Goal: Task Accomplishment & Management: Use online tool/utility

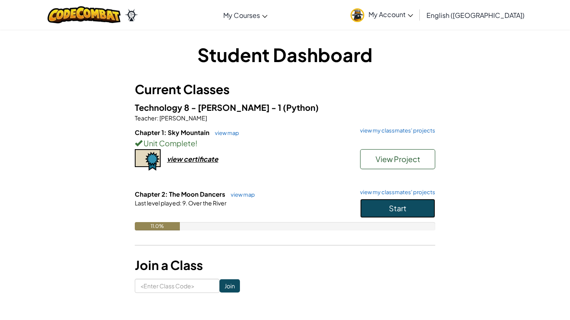
click at [365, 206] on button "Start" at bounding box center [397, 208] width 75 height 19
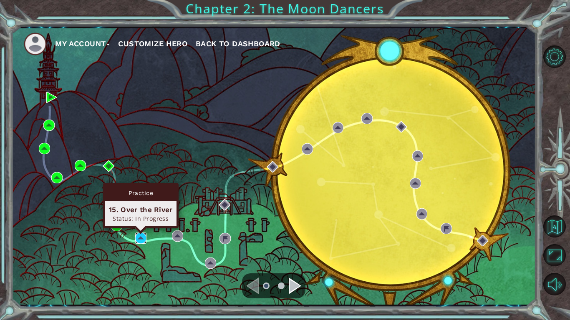
click at [139, 239] on img at bounding box center [140, 238] width 11 height 11
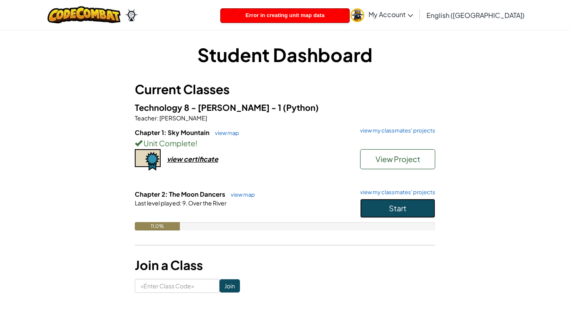
click at [400, 206] on span "Start" at bounding box center [398, 209] width 18 height 10
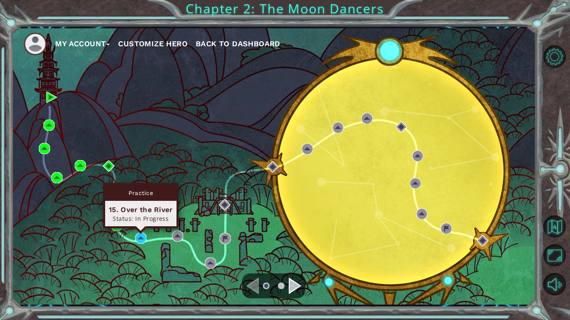
click at [141, 229] on div "Practice 15. Over the River Status: In Progress" at bounding box center [140, 205] width 75 height 45
click at [105, 251] on div "My Account Customize Hero Back to Dashboard" at bounding box center [273, 166] width 524 height 277
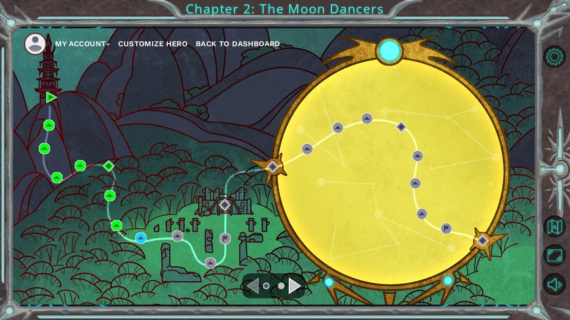
click at [105, 251] on div "My Account Customize Hero Back to Dashboard" at bounding box center [273, 166] width 524 height 277
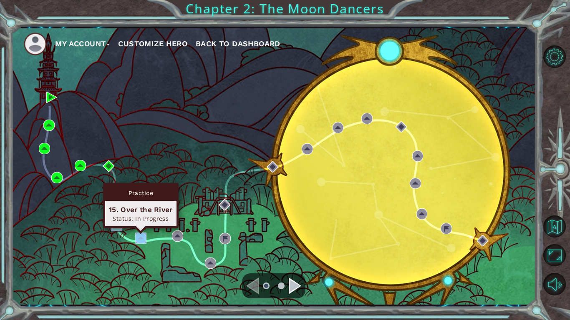
click at [141, 242] on img at bounding box center [140, 238] width 11 height 11
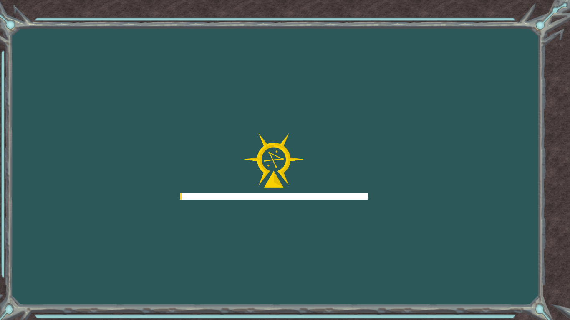
click at [141, 242] on div "Goals Error loading from server. Try refreshing the page. You'll need to join a…" at bounding box center [285, 160] width 570 height 320
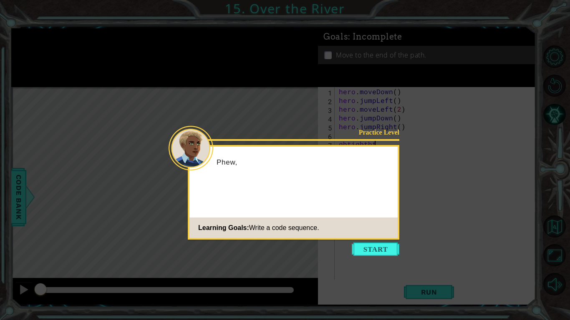
scroll to position [0, 2]
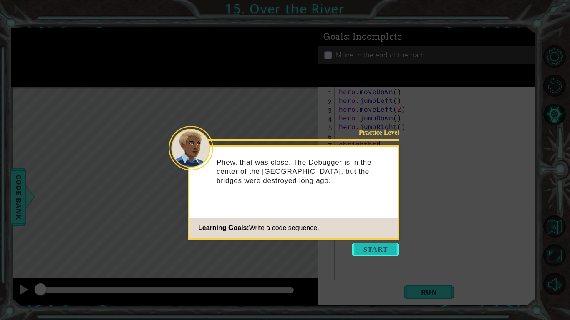
click at [363, 247] on button "Start" at bounding box center [376, 249] width 48 height 13
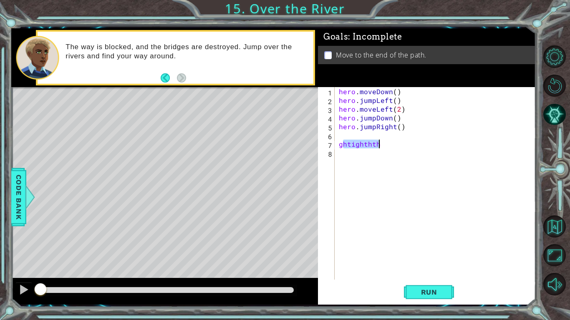
type textarea "g"
click at [405, 292] on button "Run" at bounding box center [429, 293] width 50 height 22
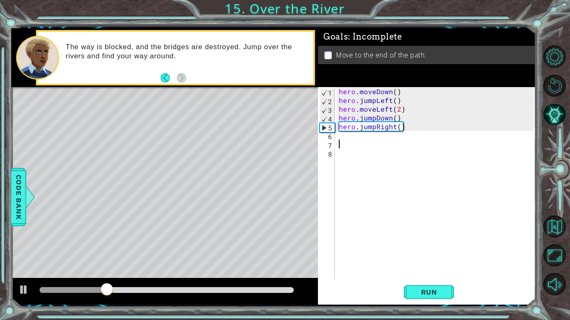
click at [395, 108] on div "hero . moveDown ( ) hero . jumpLeft ( ) hero . moveLeft ( 2 ) hero . jumpDown (…" at bounding box center [437, 192] width 201 height 210
click at [398, 110] on div "hero . moveDown ( ) hero . jumpLeft ( ) hero . moveLeft ( 2 ) hero . jumpDown (…" at bounding box center [437, 192] width 201 height 210
type textarea "hero.moveLeft(1)"
click at [438, 289] on span "Run" at bounding box center [429, 292] width 33 height 8
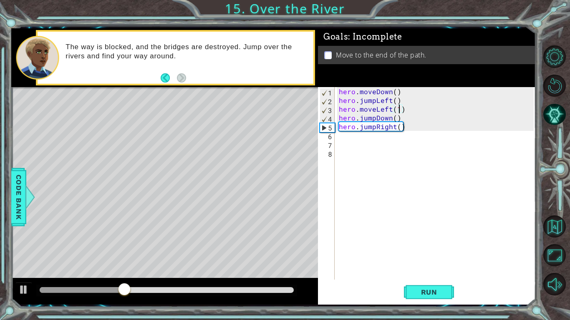
click at [360, 141] on div "hero . moveDown ( ) hero . jumpLeft ( ) hero . moveLeft ( 1 ) hero . jumpDown (…" at bounding box center [437, 192] width 201 height 210
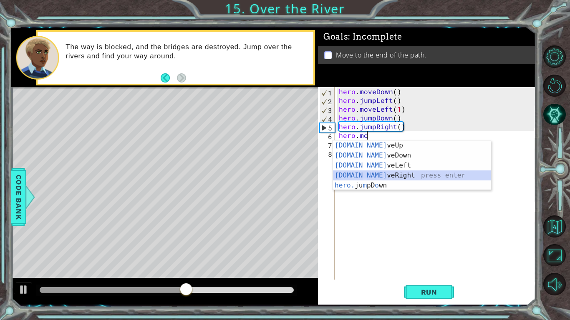
scroll to position [0, 4]
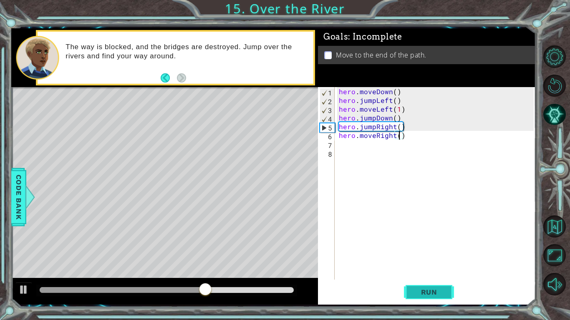
type textarea "hero.moveRight()"
click at [425, 289] on span "Run" at bounding box center [429, 292] width 33 height 8
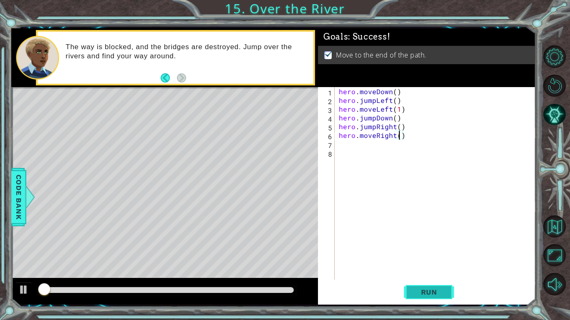
click at [425, 289] on span "Run" at bounding box center [429, 292] width 33 height 8
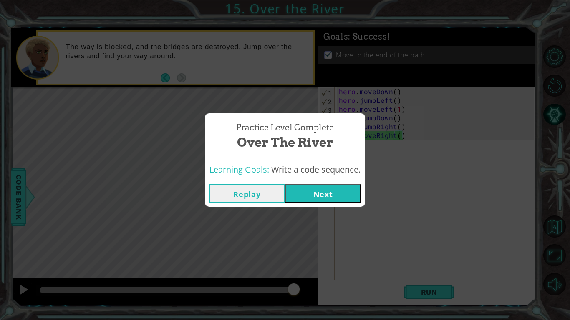
click at [312, 186] on button "Next" at bounding box center [323, 193] width 76 height 19
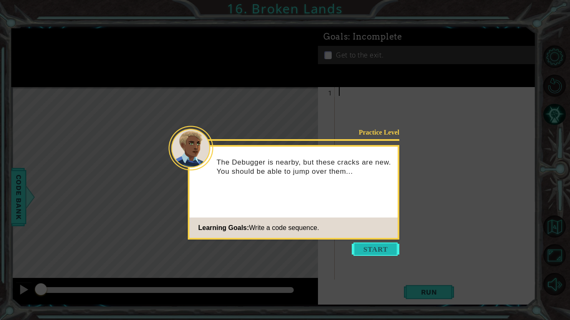
click at [376, 252] on button "Start" at bounding box center [376, 249] width 48 height 13
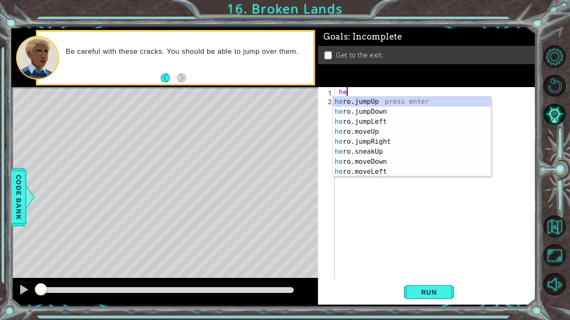
type textarea "hero"
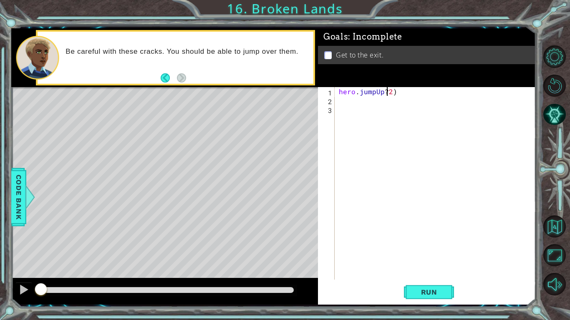
scroll to position [0, 3]
click at [436, 287] on button "Run" at bounding box center [429, 293] width 50 height 22
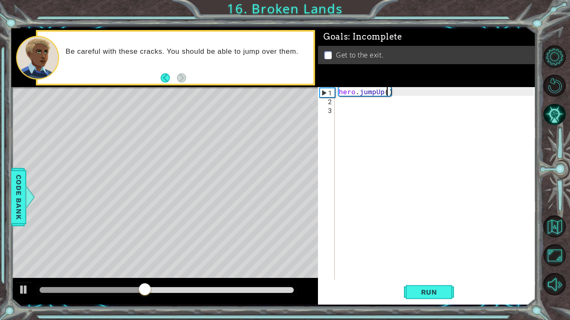
type textarea "hero.jumpUp(1)"
click at [353, 103] on div "hero . jumpUp ( 1 )" at bounding box center [437, 192] width 201 height 210
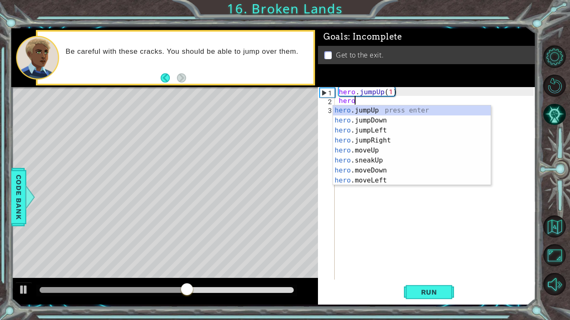
scroll to position [0, 0]
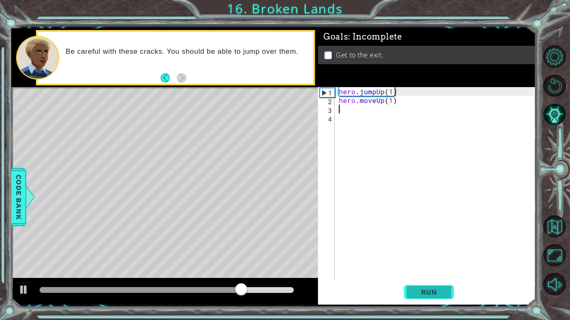
type textarea "hero.moveUp(1)"
click at [442, 295] on span "Run" at bounding box center [429, 292] width 33 height 8
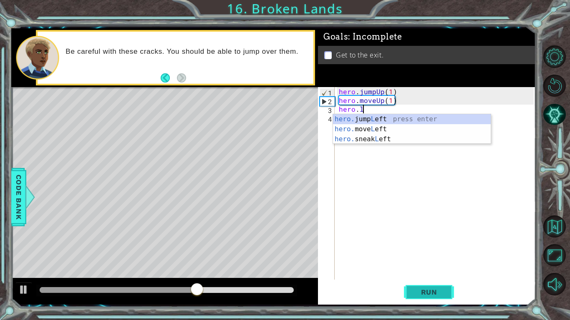
scroll to position [0, 1]
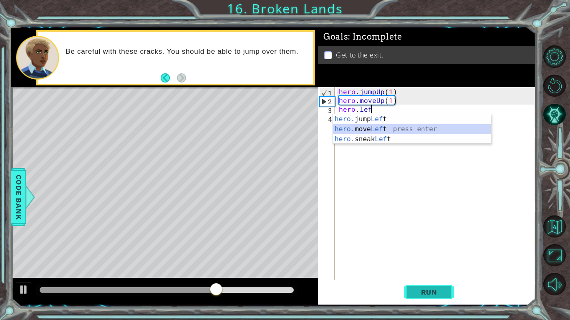
type textarea "hero.moveLeft(1)"
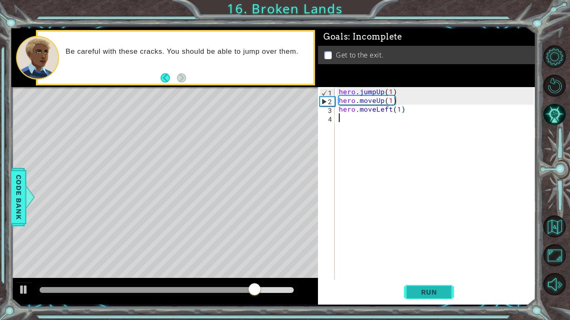
scroll to position [0, 0]
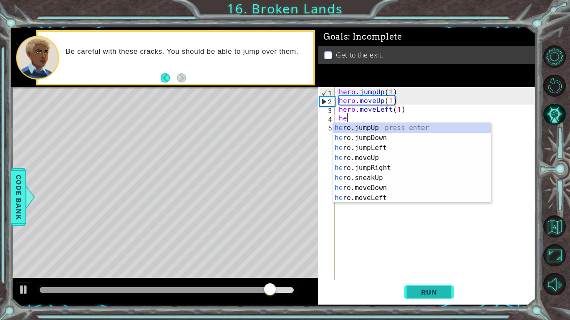
type textarea "het"
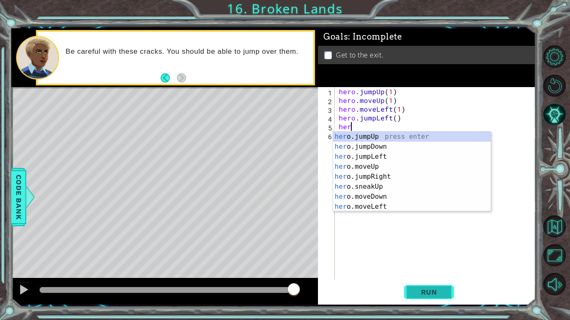
scroll to position [0, 0]
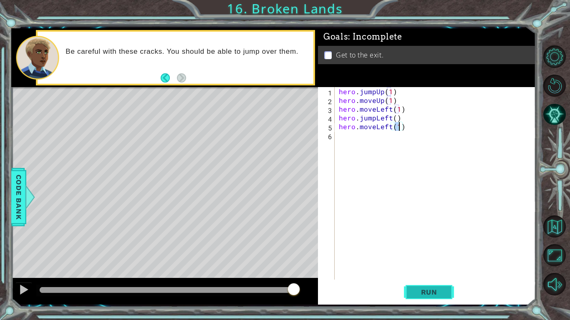
click at [433, 286] on button "Run" at bounding box center [429, 293] width 50 height 22
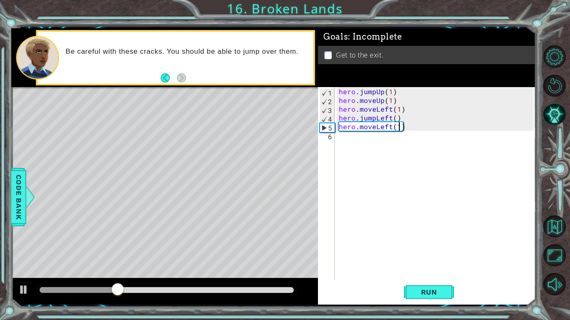
click at [390, 126] on div "hero . jumpUp ( 1 ) hero . moveUp ( 1 ) hero . moveLeft ( 1 ) hero . jumpLeft (…" at bounding box center [437, 192] width 201 height 210
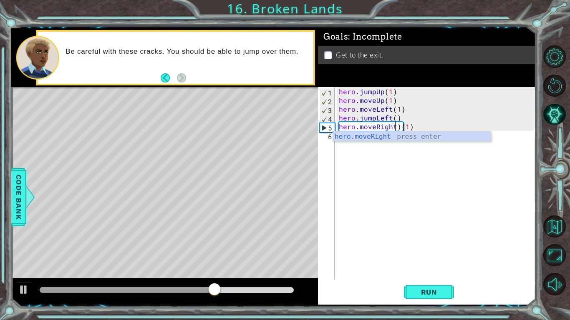
click at [403, 127] on div "hero . jumpUp ( 1 ) hero . moveUp ( 1 ) hero . moveLeft ( 1 ) hero . jumpLeft (…" at bounding box center [437, 192] width 201 height 210
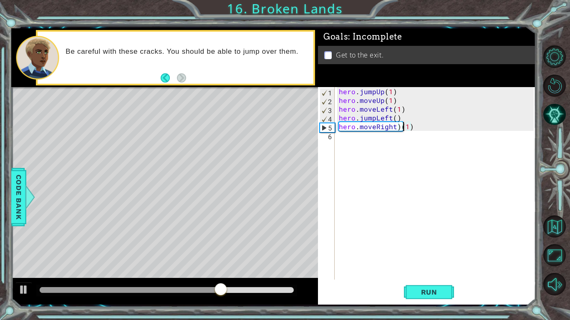
click at [397, 127] on div "hero . jumpUp ( 1 ) hero . moveUp ( 1 ) hero . moveLeft ( 1 ) hero . jumpLeft (…" at bounding box center [437, 192] width 201 height 210
click at [395, 118] on div "hero . jumpUp ( 1 ) hero . moveUp ( 1 ) hero . moveLeft ( 1 ) hero . jumpLeft (…" at bounding box center [437, 192] width 201 height 210
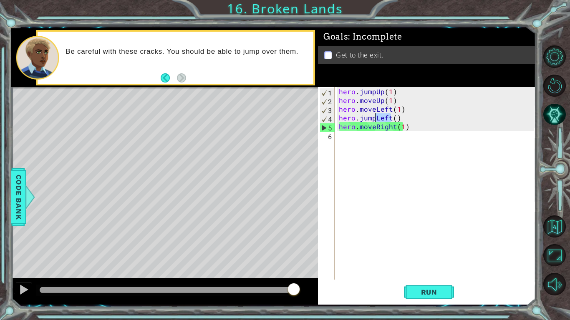
drag, startPoint x: 390, startPoint y: 119, endPoint x: 376, endPoint y: 120, distance: 13.8
click at [376, 120] on div "hero . jumpUp ( 1 ) hero . moveUp ( 1 ) hero . moveLeft ( 1 ) hero . jumpLeft (…" at bounding box center [437, 192] width 201 height 210
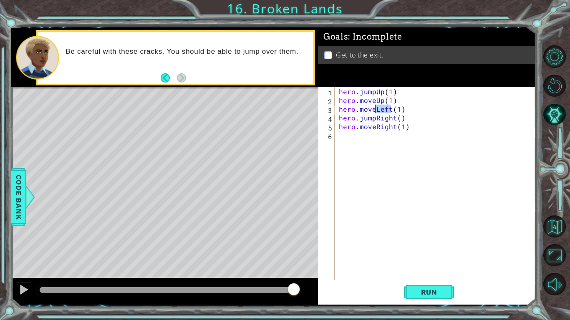
drag, startPoint x: 392, startPoint y: 110, endPoint x: 375, endPoint y: 111, distance: 16.3
click at [375, 111] on div "hero . jumpUp ( 1 ) hero . moveUp ( 1 ) hero . moveLeft ( 1 ) hero . jumpRight …" at bounding box center [437, 192] width 201 height 210
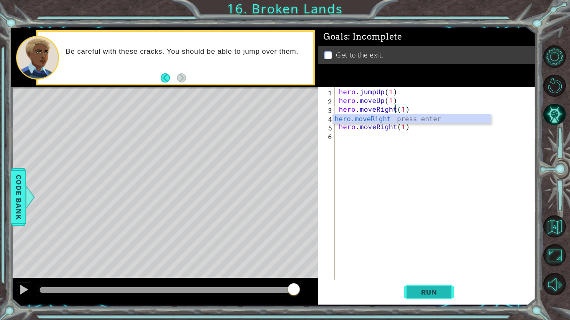
type textarea "hero.moveRight(1)"
click at [422, 292] on span "Run" at bounding box center [429, 292] width 33 height 8
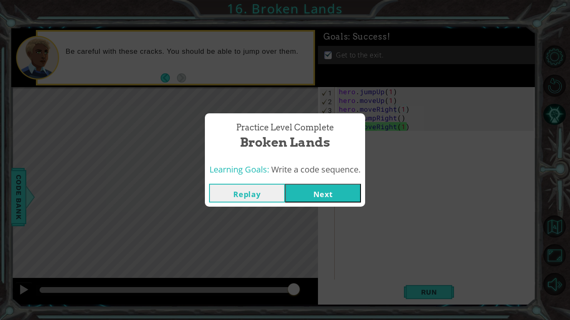
click at [315, 186] on button "Next" at bounding box center [323, 193] width 76 height 19
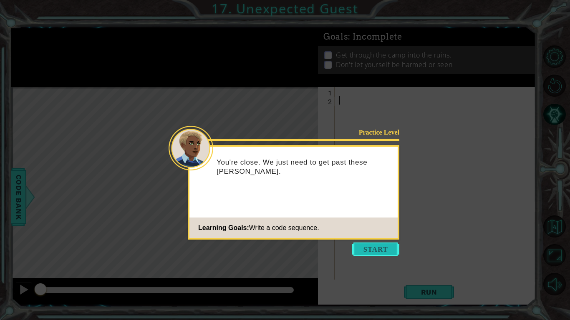
click at [368, 250] on button "Start" at bounding box center [376, 249] width 48 height 13
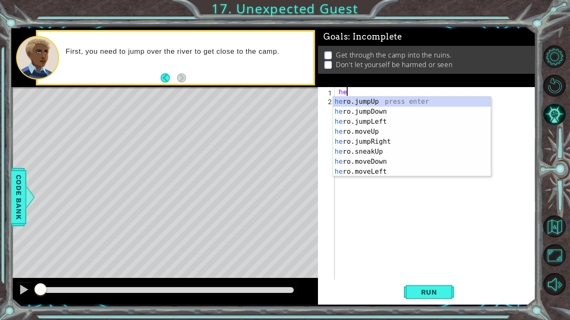
type textarea "hero"
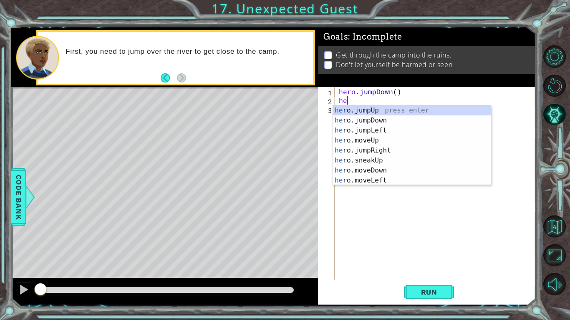
type textarea "her"
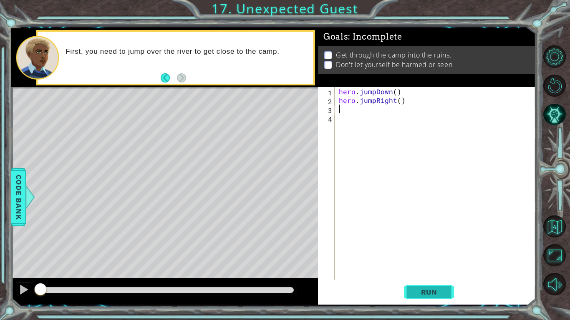
click at [410, 294] on button "Run" at bounding box center [429, 293] width 50 height 22
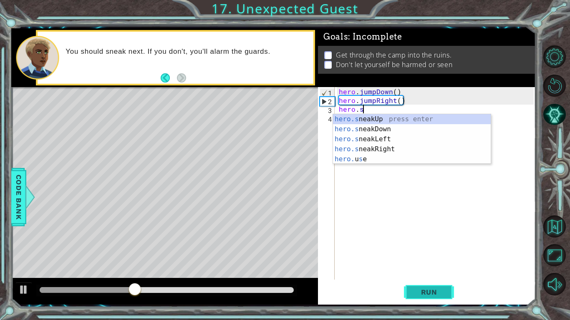
scroll to position [0, 1]
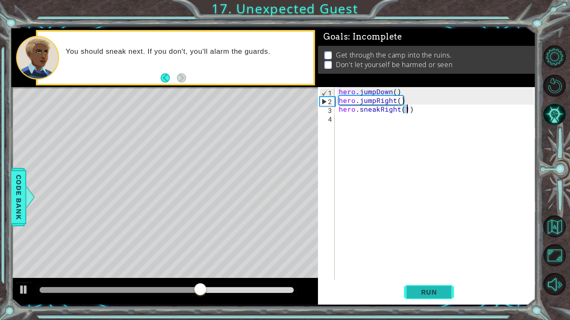
type textarea "hero.sneakRight(3)"
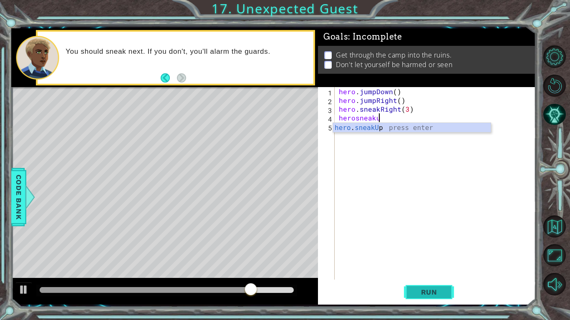
scroll to position [0, 2]
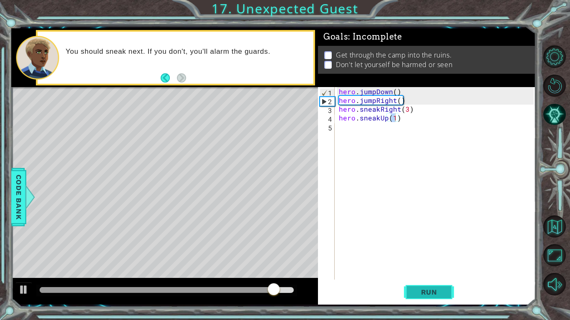
click at [414, 290] on span "Run" at bounding box center [429, 292] width 33 height 8
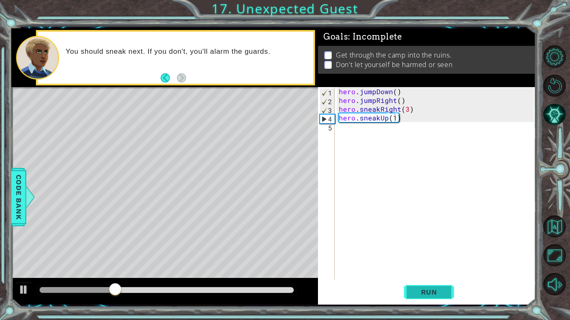
click at [414, 290] on span "Run" at bounding box center [429, 292] width 33 height 8
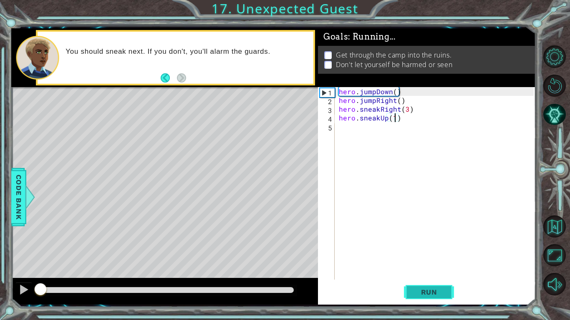
click at [414, 290] on span "Run" at bounding box center [429, 292] width 33 height 8
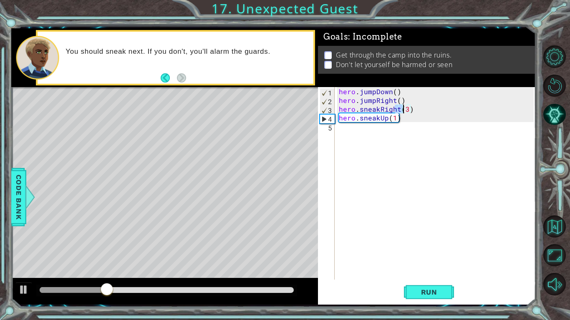
drag, startPoint x: 395, startPoint y: 111, endPoint x: 401, endPoint y: 111, distance: 5.4
click at [401, 111] on div "hero . jumpDown ( ) hero . jumpRight ( ) hero . sneakRight ( 3 ) hero . sneakUp…" at bounding box center [437, 192] width 201 height 210
click at [400, 111] on div "hero . jumpDown ( ) hero . jumpRight ( ) hero . sneakRight ( 3 ) hero . sneakUp…" at bounding box center [435, 183] width 196 height 193
drag, startPoint x: 400, startPoint y: 111, endPoint x: 376, endPoint y: 112, distance: 23.4
click at [376, 112] on div "hero . jumpDown ( ) hero . jumpRight ( ) hero . sneakRight ( 3 ) hero . sneakUp…" at bounding box center [437, 192] width 201 height 210
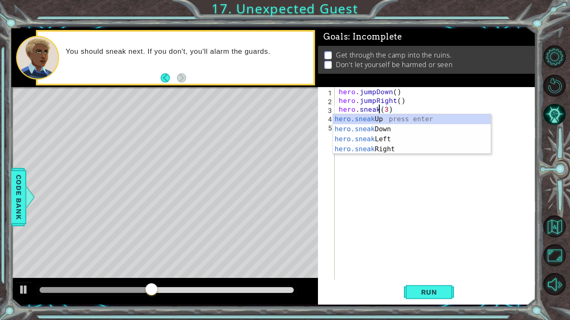
scroll to position [0, 3]
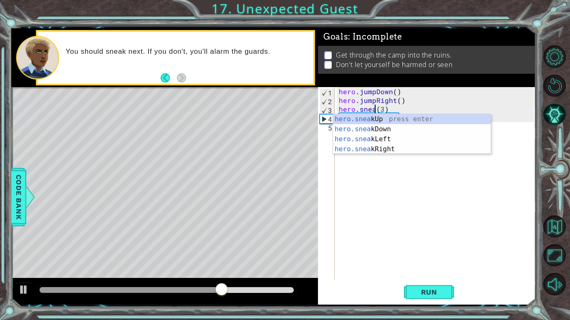
type textarea "hero.sneakRight(3)"
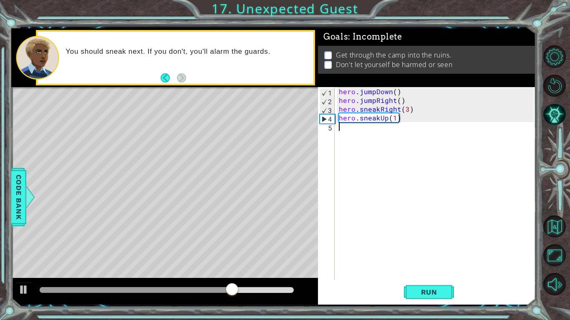
scroll to position [0, 0]
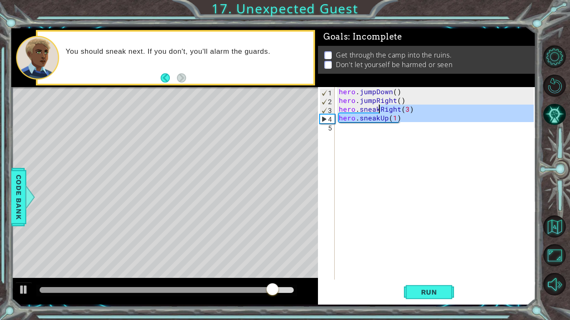
drag, startPoint x: 388, startPoint y: 208, endPoint x: 378, endPoint y: 112, distance: 96.1
click at [378, 112] on div "hero . jumpDown ( ) hero . jumpRight ( ) hero . sneakRight ( 3 ) hero . sneakUp…" at bounding box center [437, 192] width 201 height 210
click at [377, 113] on div "hero . jumpDown ( ) hero . jumpRight ( ) hero . sneakRight ( 3 ) hero . sneakUp…" at bounding box center [435, 183] width 196 height 193
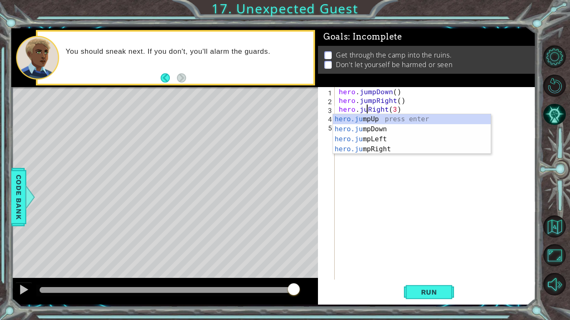
scroll to position [0, 2]
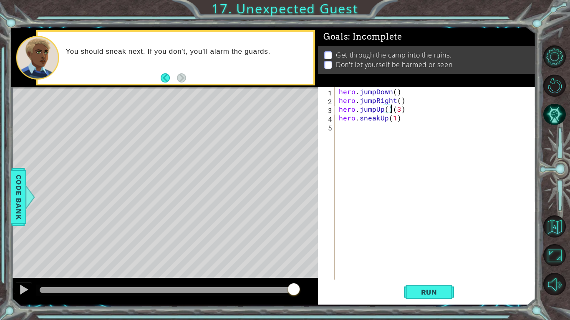
type textarea "hero.sneakUp(1)"
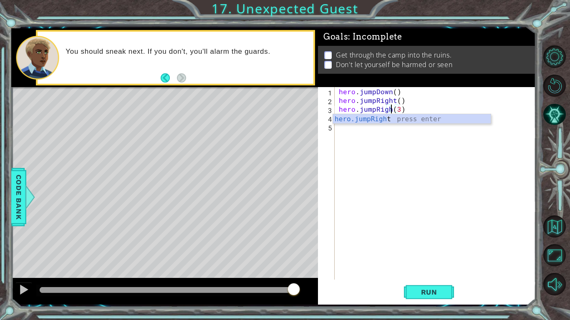
scroll to position [0, 3]
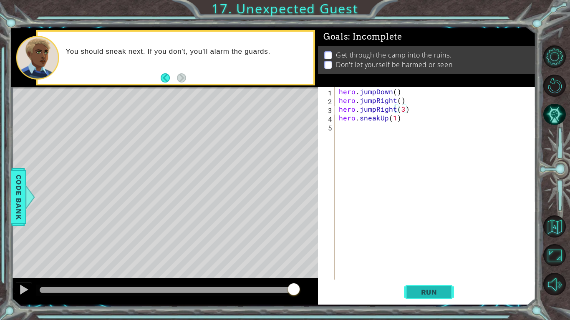
click at [428, 297] on button "Run" at bounding box center [429, 293] width 50 height 22
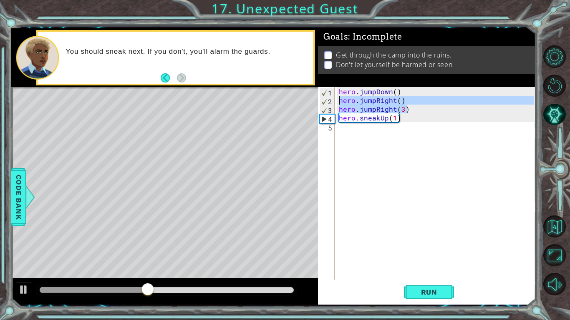
drag, startPoint x: 407, startPoint y: 109, endPoint x: 337, endPoint y: 101, distance: 69.6
click at [337, 101] on div "hero . jumpDown ( ) hero . jumpRight ( ) hero . jumpRight ( 3 ) hero . sneakUp …" at bounding box center [437, 192] width 201 height 210
type textarea "hero.jumpRight() hero.jumpRight(3)"
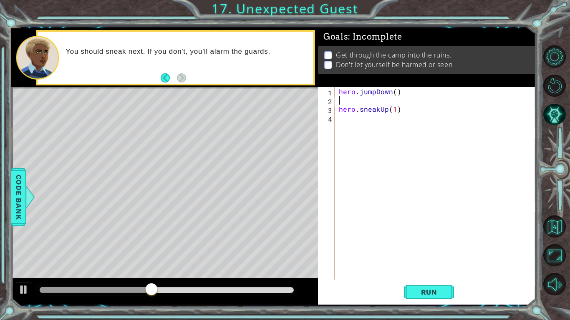
scroll to position [0, 0]
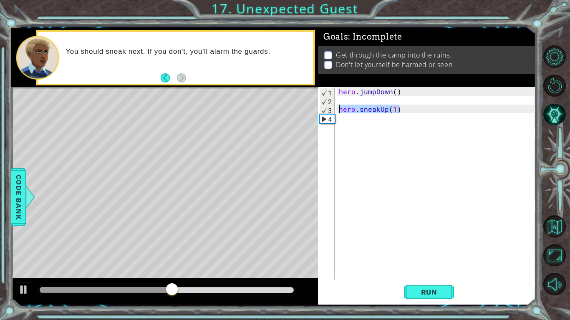
drag, startPoint x: 405, startPoint y: 112, endPoint x: 332, endPoint y: 107, distance: 73.2
click at [332, 107] on div "1 2 3 4 hero . jumpDown ( ) hero . sneakUp ( 1 ) הההההההההההההההההההההההההההההה…" at bounding box center [426, 183] width 216 height 193
type textarea "hero.sneakUp(1)"
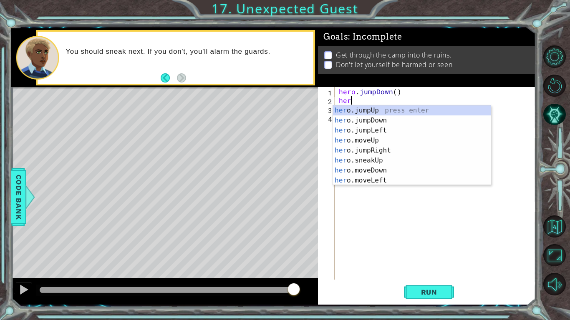
type textarea "hero"
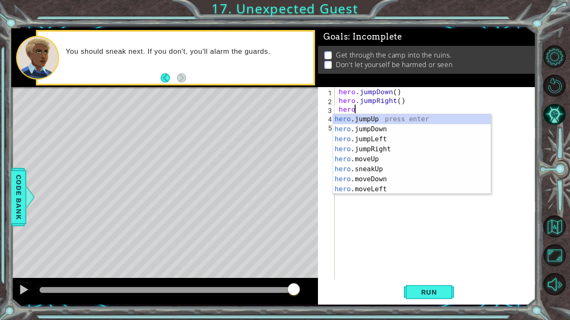
scroll to position [0, 0]
click at [419, 293] on span "Run" at bounding box center [429, 292] width 33 height 8
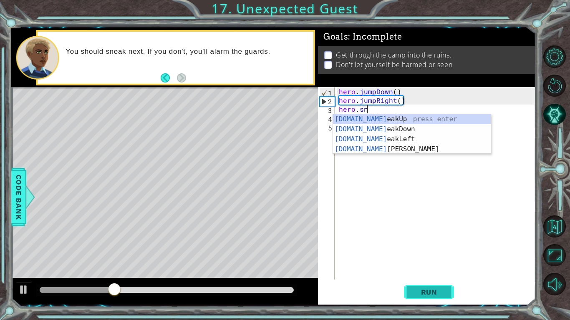
scroll to position [0, 1]
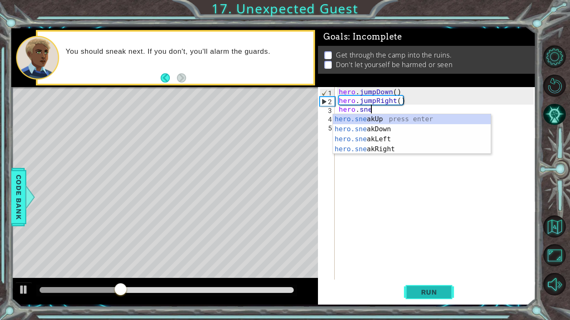
type textarea "hero.sneakUp(1)"
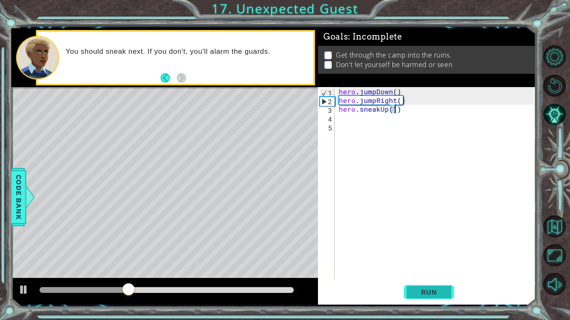
scroll to position [0, 0]
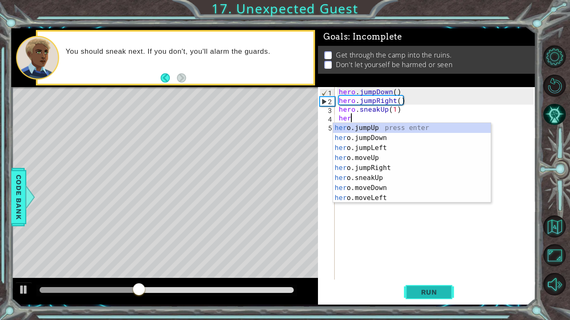
type textarea "hero"
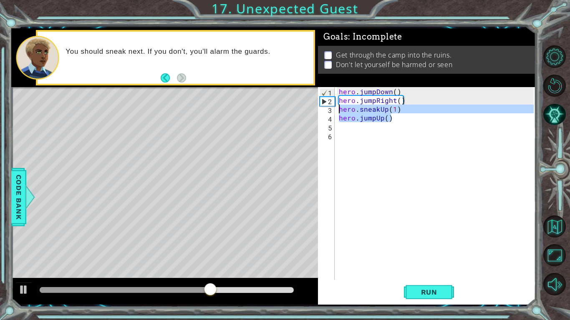
click at [312, 114] on div "1 ההההההההההההההההההההההההההההההההההההההההההההההההההההההההההההההההההההההההההההה…" at bounding box center [273, 166] width 524 height 277
type textarea "hero.jumpUp()"
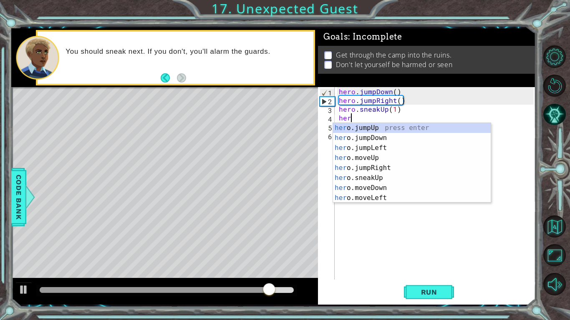
scroll to position [0, 0]
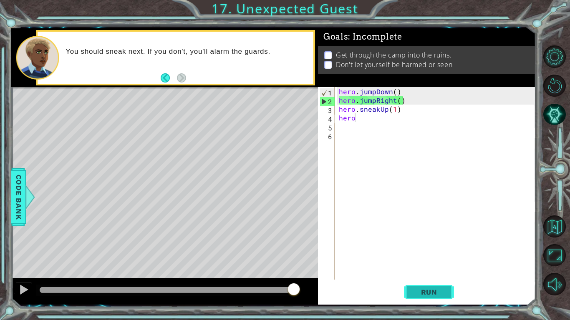
click at [411, 292] on button "Run" at bounding box center [429, 293] width 50 height 22
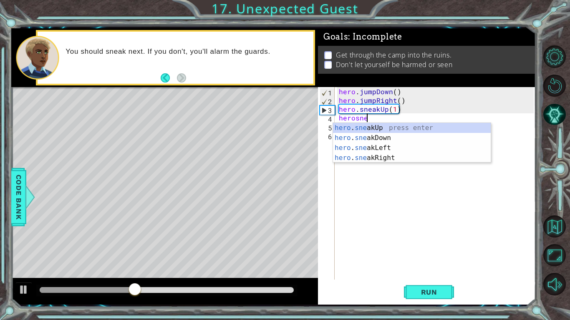
scroll to position [0, 1]
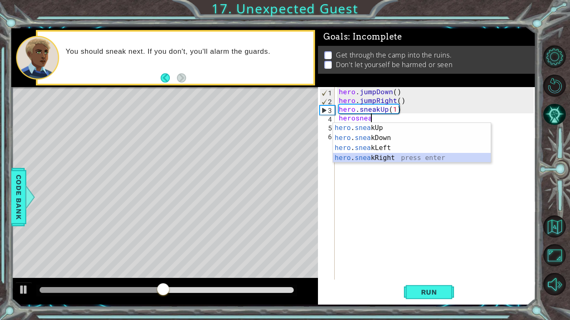
type textarea "hero.sneakRight(1)"
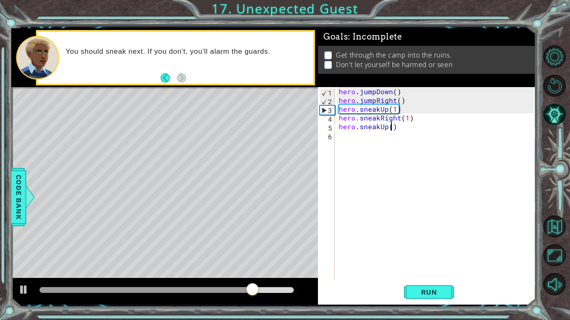
type textarea "hero.sneakUp(3)"
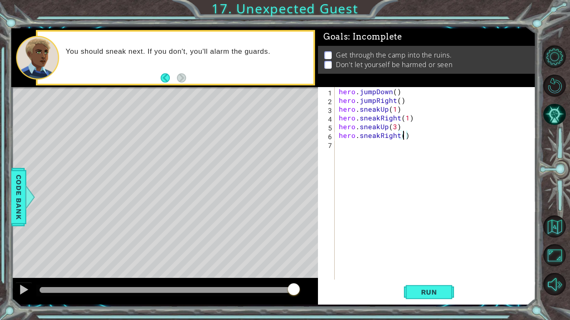
scroll to position [0, 4]
click at [460, 293] on div "Run" at bounding box center [429, 293] width 218 height 22
click at [446, 295] on button "Run" at bounding box center [429, 293] width 50 height 22
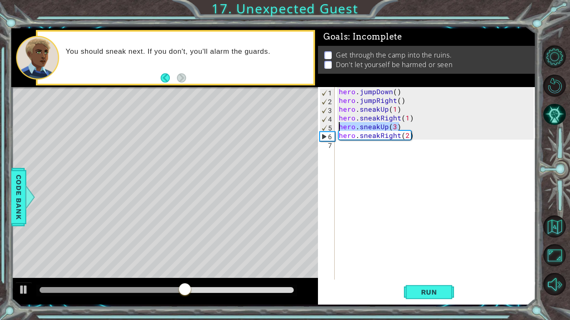
drag, startPoint x: 400, startPoint y: 127, endPoint x: 321, endPoint y: 128, distance: 78.4
click at [321, 128] on div "hero.sneakRight(2) 1 2 3 4 5 6 7 hero . jumpDown ( ) hero . jumpRight ( ) hero …" at bounding box center [426, 183] width 216 height 193
type textarea "hero.sneakUp(3)"
type textarea "hero.sneakRight(1)"
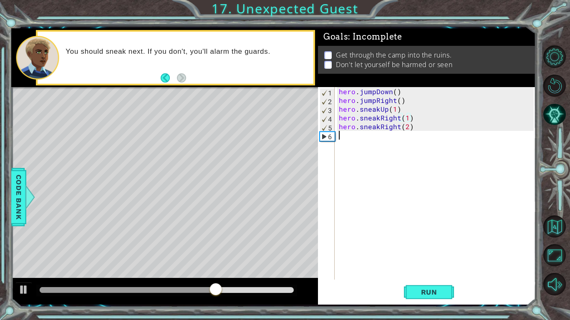
click at [370, 137] on div "hero . jumpDown ( ) hero . jumpRight ( ) hero . sneakUp ( 1 ) hero . sneakRight…" at bounding box center [437, 192] width 201 height 210
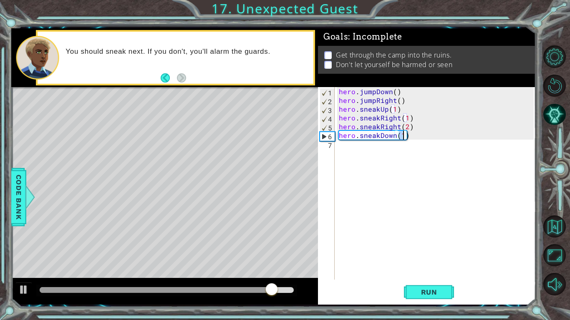
scroll to position [0, 4]
click at [432, 289] on span "Run" at bounding box center [429, 292] width 33 height 8
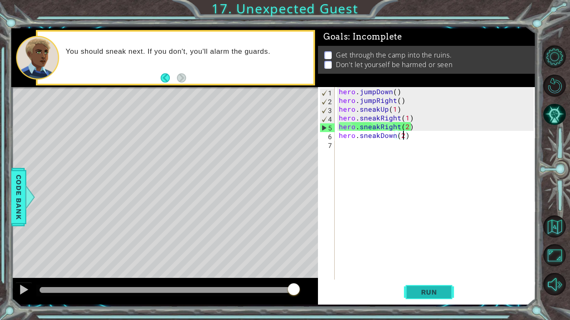
click at [432, 289] on span "Run" at bounding box center [429, 292] width 33 height 8
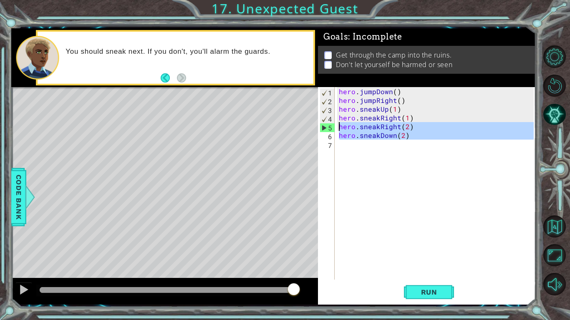
click at [308, 123] on div "1 ההההההההההההההההההההההההההההההההההההההההההההההההההההההההההההההההההההההההההההה…" at bounding box center [273, 166] width 524 height 277
type textarea "hero.sneakRight(2) hero.sneakDown(2)"
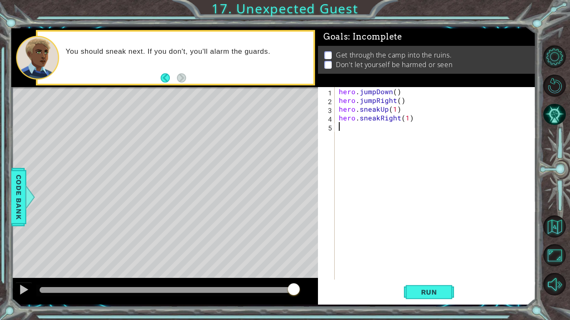
scroll to position [0, 0]
click at [426, 284] on button "Run" at bounding box center [429, 293] width 50 height 22
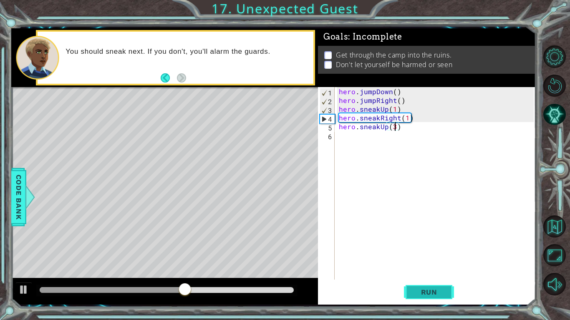
scroll to position [0, 3]
type textarea "hero.sneakUp(3)"
click at [448, 292] on button "Run" at bounding box center [429, 293] width 50 height 22
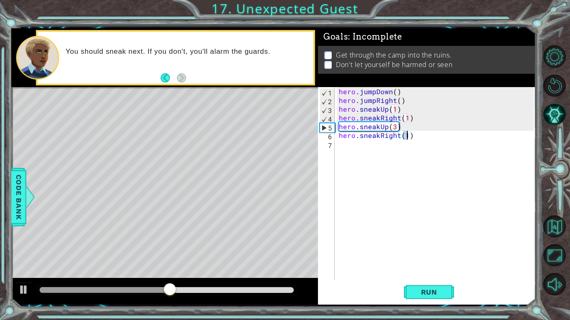
scroll to position [0, 4]
type textarea "hero.sneakRight(2)"
click at [448, 292] on button "Run" at bounding box center [429, 293] width 50 height 22
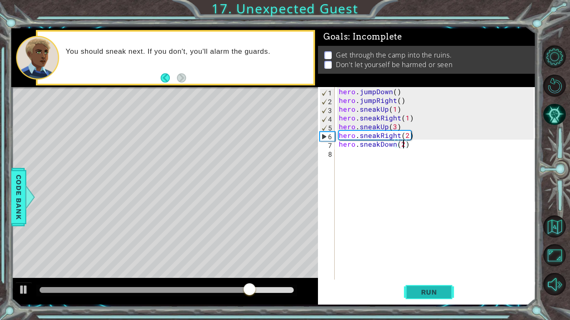
type textarea "hero.sneakDown(2)"
click at [444, 300] on button "Run" at bounding box center [429, 293] width 50 height 22
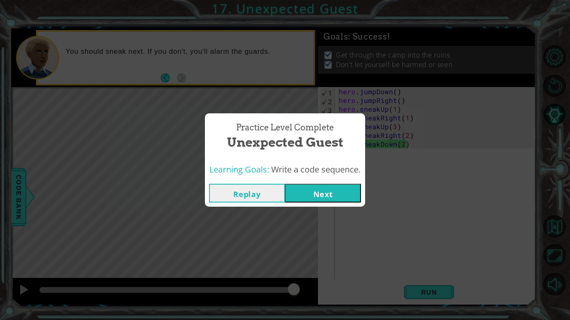
click at [353, 196] on button "Next" at bounding box center [323, 193] width 76 height 19
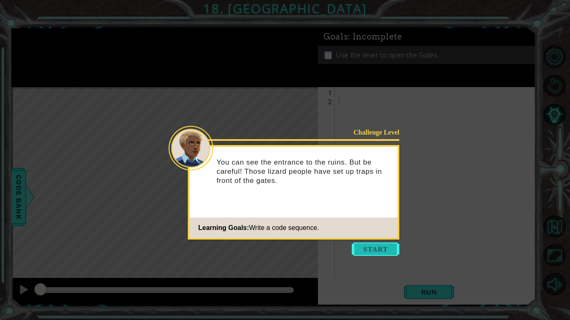
click at [362, 250] on button "Start" at bounding box center [376, 249] width 48 height 13
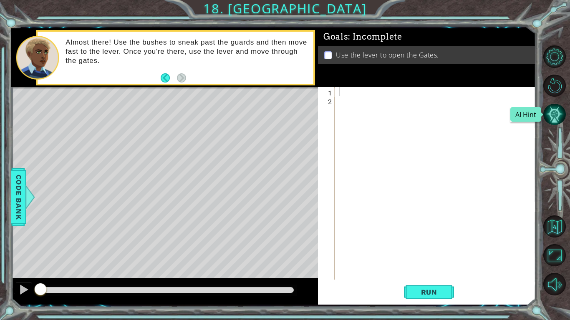
click at [555, 115] on button "AI Hint" at bounding box center [554, 114] width 23 height 23
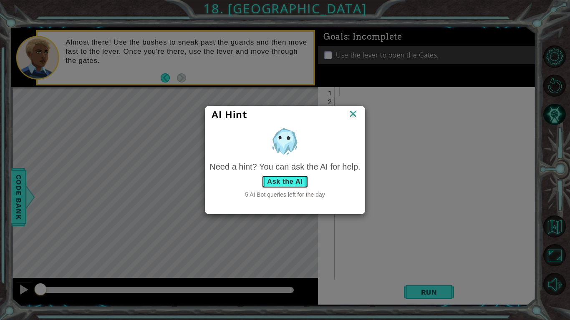
click at [293, 184] on button "Ask the AI" at bounding box center [285, 181] width 46 height 13
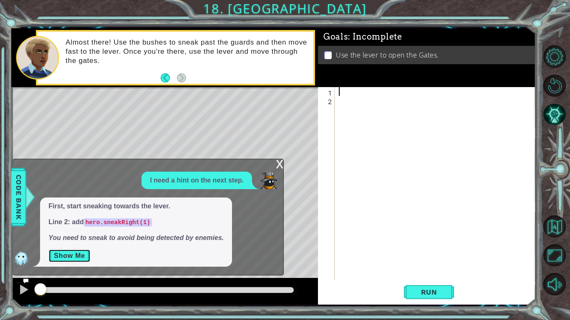
click at [75, 257] on button "Show Me" at bounding box center [69, 255] width 42 height 13
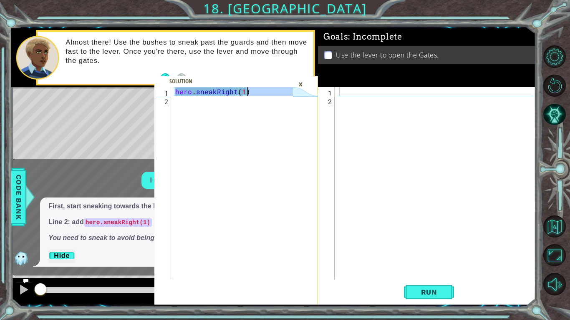
drag, startPoint x: 175, startPoint y: 96, endPoint x: 289, endPoint y: 95, distance: 114.3
click at [289, 95] on div "hero . sneakRight ( 1 )" at bounding box center [235, 192] width 123 height 210
click at [355, 91] on div at bounding box center [437, 192] width 201 height 210
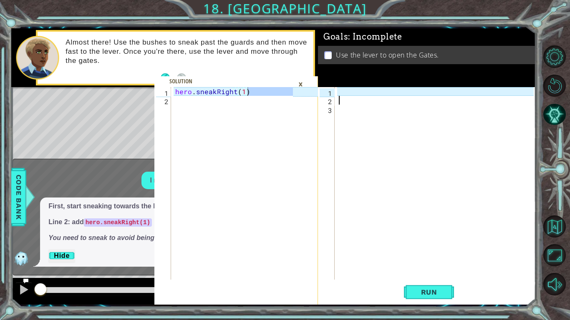
click at [360, 117] on div at bounding box center [437, 192] width 201 height 210
click at [347, 92] on div at bounding box center [437, 192] width 201 height 210
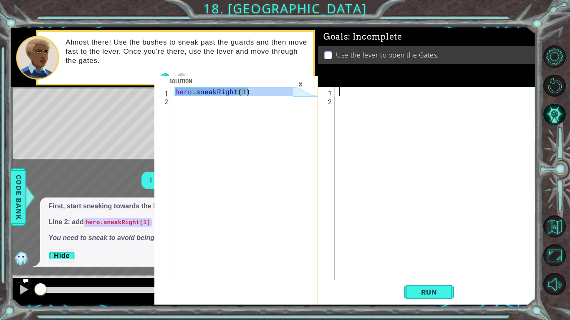
click at [342, 91] on div at bounding box center [437, 192] width 201 height 210
click at [259, 85] on span at bounding box center [236, 190] width 164 height 229
click at [259, 88] on div "hero . sneakRight ( 1 )" at bounding box center [233, 183] width 119 height 193
type textarea "hero.sneakRight(1)"
click at [237, 88] on div "hero . sneakRight ( 1 )" at bounding box center [235, 192] width 123 height 210
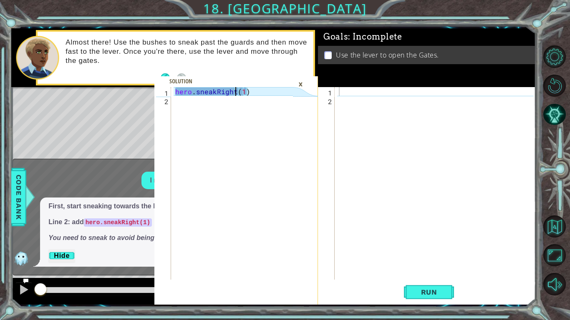
click at [237, 88] on div "hero . sneakRight ( 1 )" at bounding box center [235, 192] width 123 height 210
click at [305, 79] on div "×" at bounding box center [300, 84] width 13 height 14
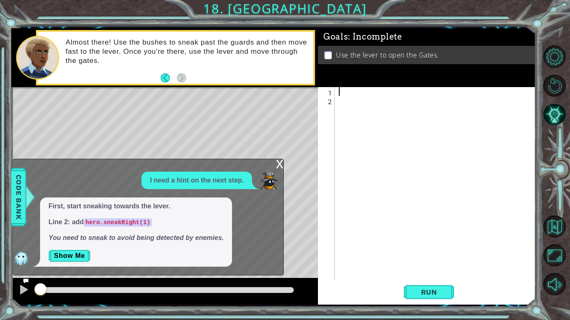
click at [360, 94] on div at bounding box center [437, 192] width 201 height 210
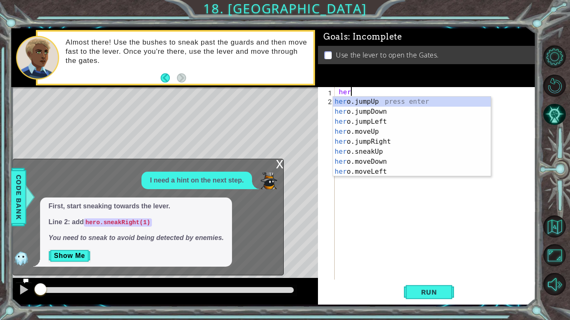
scroll to position [0, 0]
type textarea "hero"
click at [554, 110] on button "AI Hint" at bounding box center [554, 114] width 23 height 23
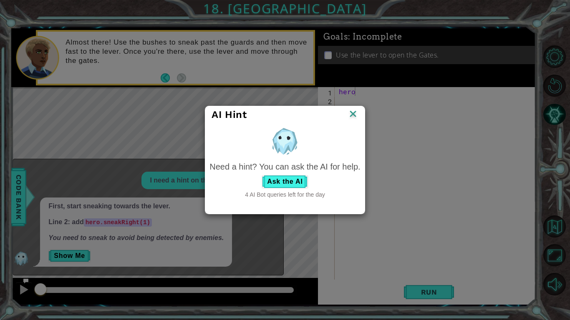
click at [508, 86] on div "AI Hint Need a hint? You can ask the AI for help. Ask the AI 4 AI Bot queries l…" at bounding box center [285, 160] width 570 height 320
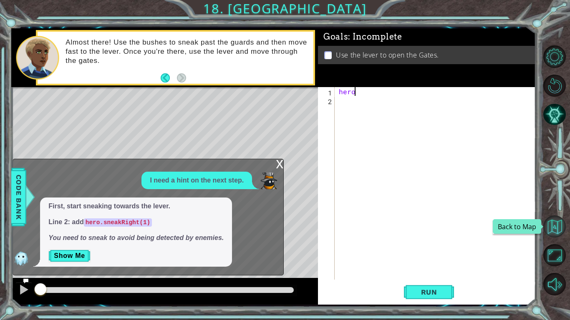
click at [549, 221] on button "Back to Map" at bounding box center [554, 227] width 23 height 23
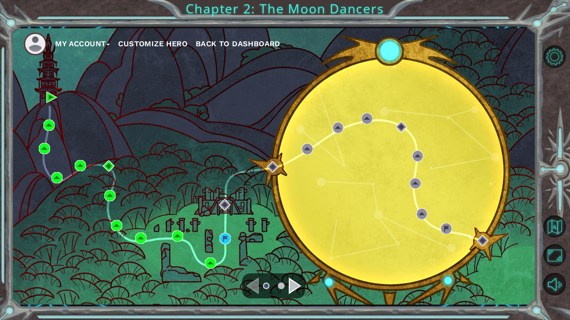
click at [259, 288] on ul at bounding box center [274, 286] width 30 height 17
click at [285, 294] on div at bounding box center [273, 286] width 63 height 25
click at [291, 292] on div "Navigate to the next page" at bounding box center [295, 286] width 13 height 17
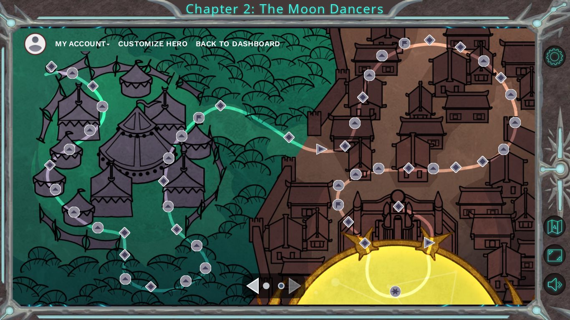
click at [254, 48] on button "Back to Dashboard" at bounding box center [238, 44] width 85 height 13
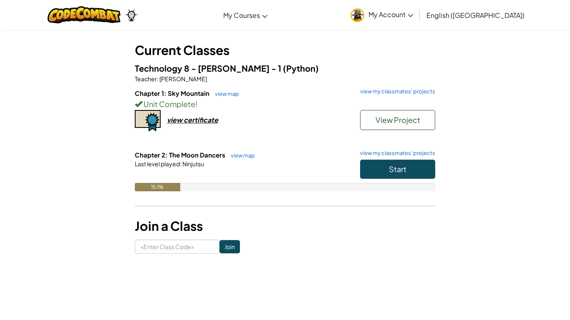
scroll to position [40, 0]
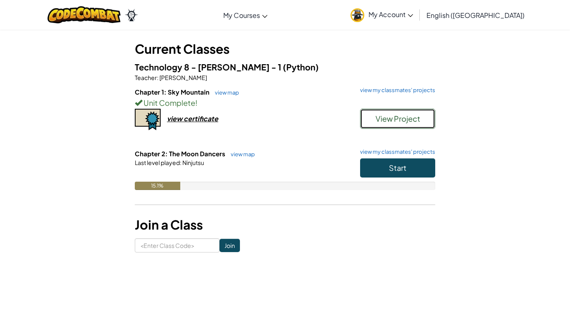
click at [380, 114] on span "View Project" at bounding box center [397, 119] width 45 height 10
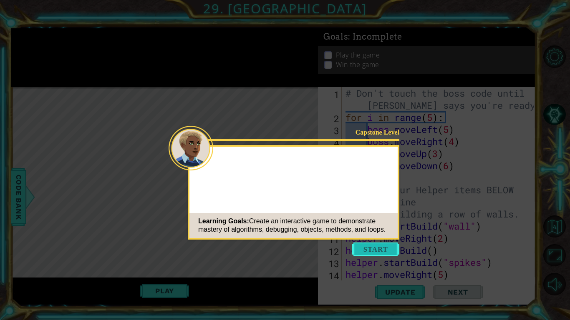
click at [393, 250] on button "Start" at bounding box center [376, 249] width 48 height 13
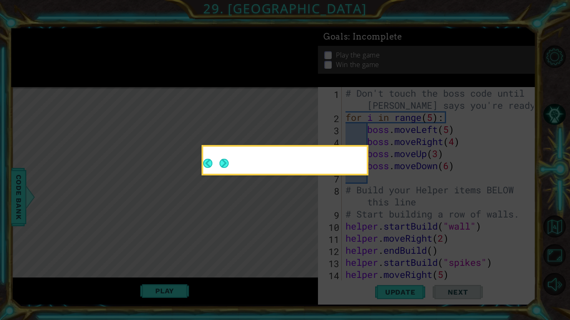
click at [198, 164] on icon at bounding box center [285, 160] width 570 height 320
click at [213, 164] on button "Back" at bounding box center [211, 163] width 16 height 9
click at [213, 164] on div at bounding box center [285, 162] width 164 height 24
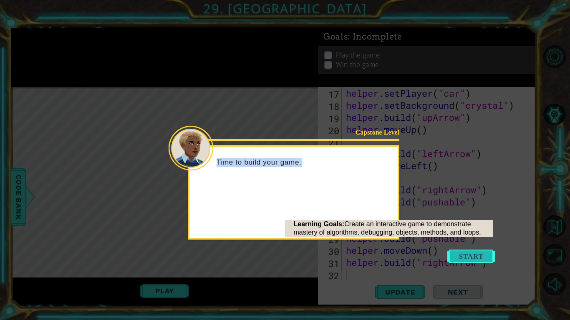
scroll to position [218, 0]
click at [480, 254] on button "Start" at bounding box center [471, 256] width 48 height 13
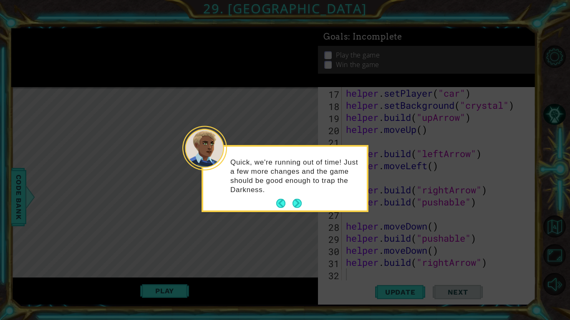
click at [299, 213] on icon at bounding box center [285, 160] width 570 height 320
click at [300, 202] on button "Next" at bounding box center [296, 203] width 9 height 9
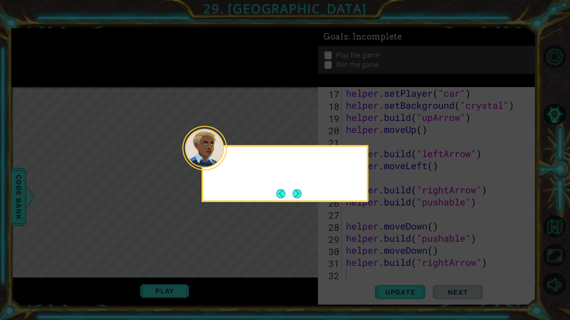
click at [300, 202] on icon at bounding box center [285, 160] width 570 height 320
click at [297, 196] on button "Next" at bounding box center [296, 193] width 9 height 9
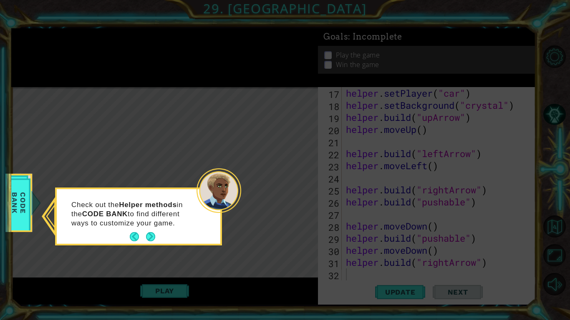
click at [152, 242] on button "Next" at bounding box center [150, 236] width 9 height 9
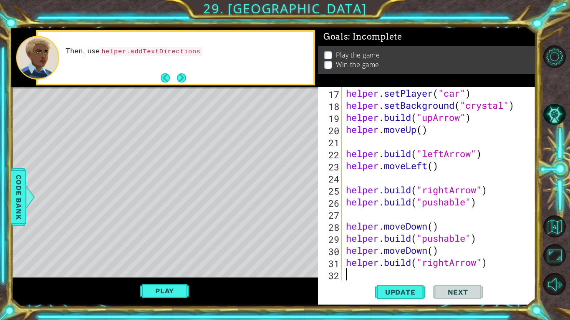
click at [177, 70] on div "Then, use helper.addTextDirections" at bounding box center [186, 58] width 253 height 30
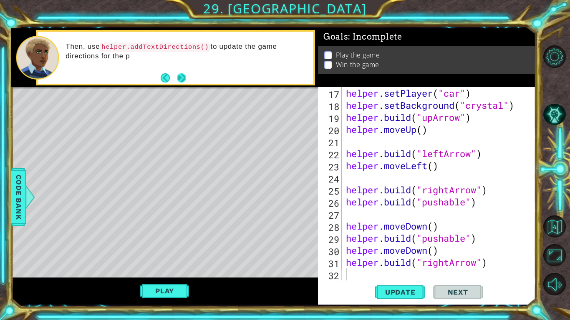
click at [181, 73] on button "Next" at bounding box center [180, 77] width 9 height 9
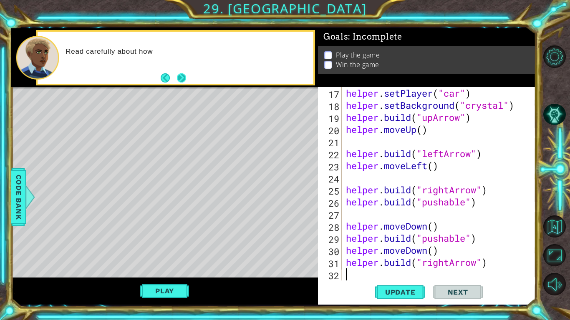
click at [181, 79] on button "Next" at bounding box center [181, 77] width 9 height 9
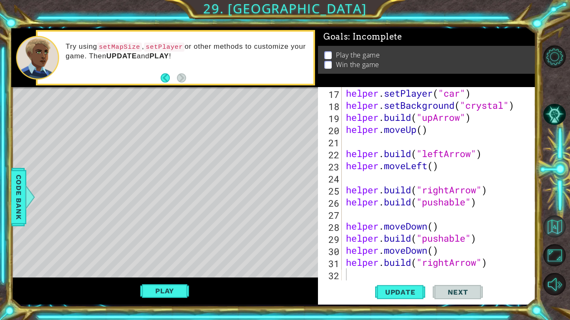
scroll to position [0, 0]
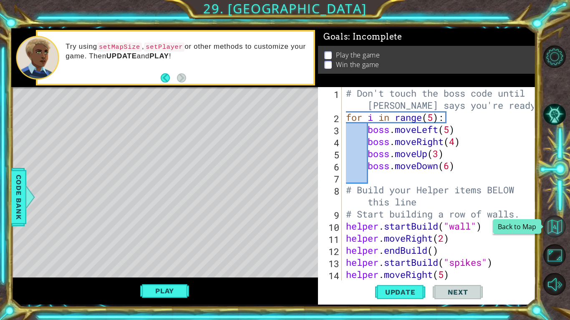
click at [553, 225] on button "Back to Map" at bounding box center [554, 227] width 23 height 23
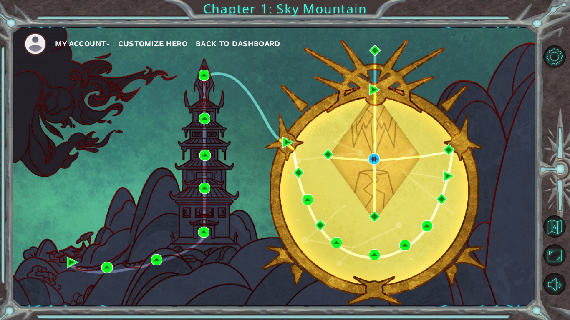
click at [216, 42] on span "Back to Dashboard" at bounding box center [238, 43] width 85 height 9
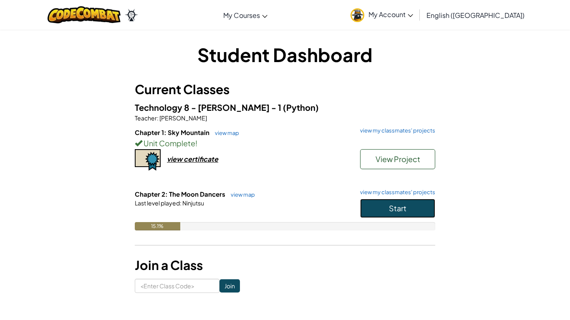
click at [380, 209] on button "Start" at bounding box center [397, 208] width 75 height 19
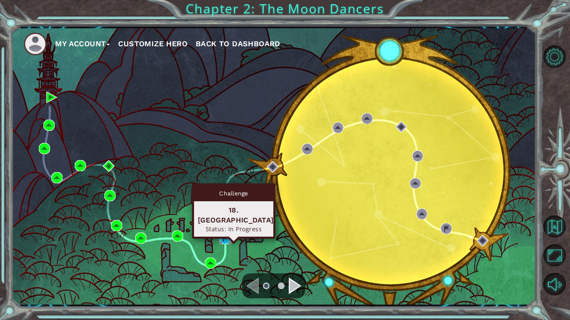
click at [220, 244] on img at bounding box center [224, 238] width 11 height 11
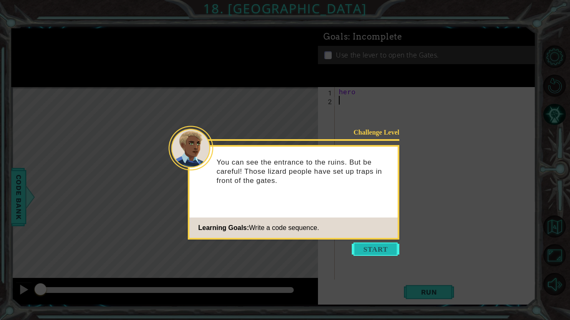
click at [358, 255] on button "Start" at bounding box center [376, 249] width 48 height 13
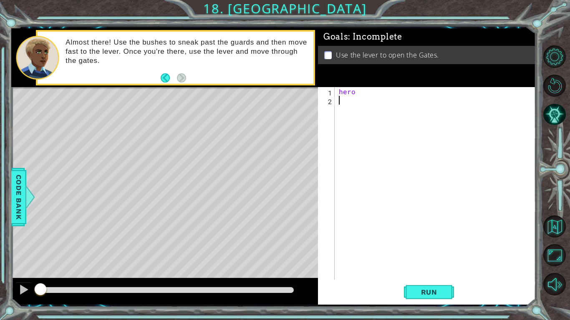
click at [13, 184] on span "Code Bank" at bounding box center [18, 196] width 13 height 51
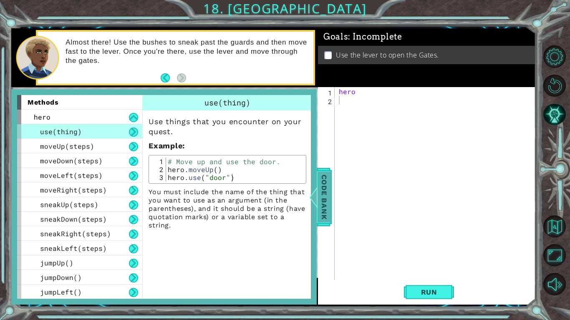
click at [310, 199] on div at bounding box center [313, 197] width 10 height 25
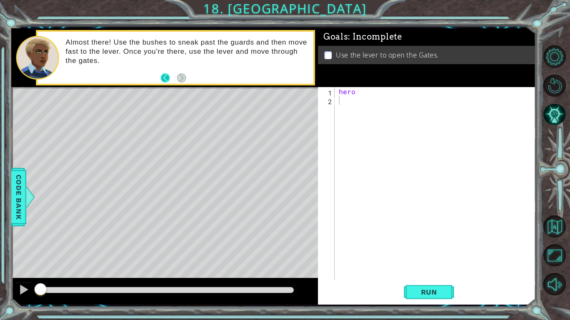
click at [164, 77] on button "Back" at bounding box center [169, 77] width 16 height 9
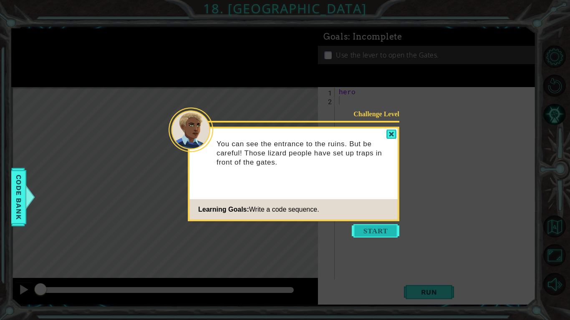
click at [361, 227] on button "Start" at bounding box center [376, 230] width 48 height 13
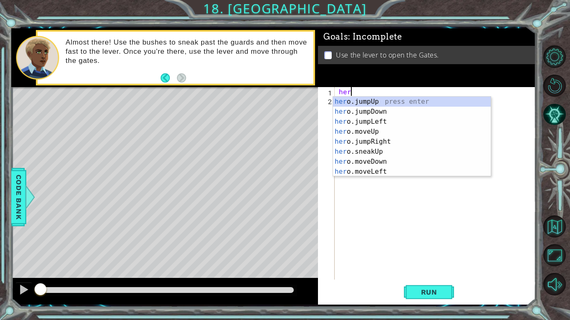
scroll to position [0, 0]
type textarea "he"
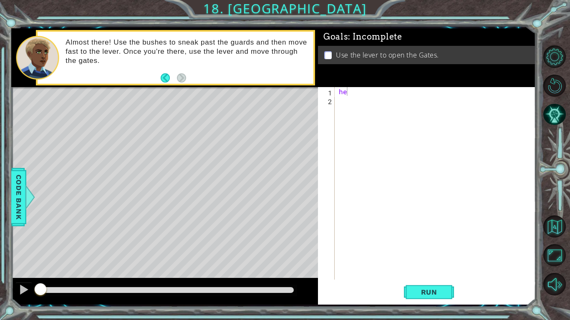
click at [404, 282] on button "Run" at bounding box center [429, 293] width 50 height 22
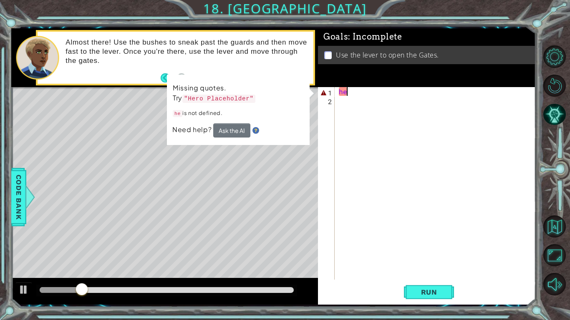
type textarea "h"
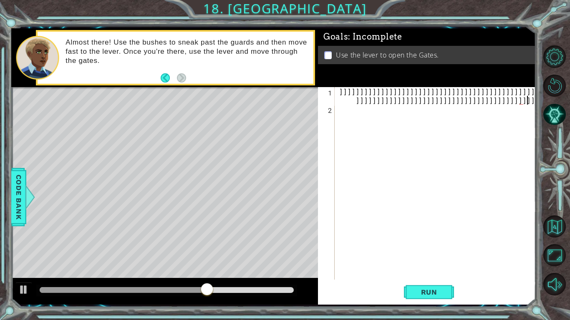
scroll to position [0, 23]
click at [448, 87] on div "]]]]]]]]]]]]]]]]]]]]]]]]]]]]]]]]]]]]]]]]]]]]]]]]] ]]]]]]]]]]]]]]]]]]]]]]]]]]]]]…" at bounding box center [437, 201] width 201 height 228
type textarea "]]]]]]]]]]]]]]]]]]]]]]]]]]]]]]]]]]]]]]]]]]]]]]]]]]]]]]]]]]]]]]]]]]]]]]]]]]]]]]]…"
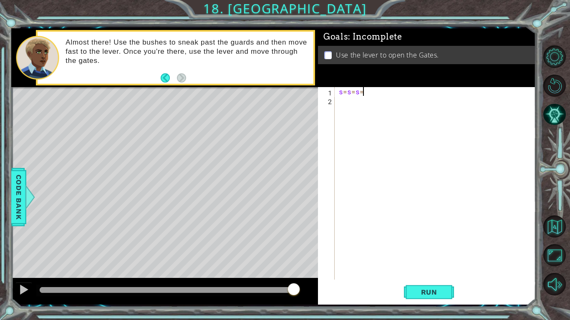
scroll to position [0, 0]
type textarea "s"
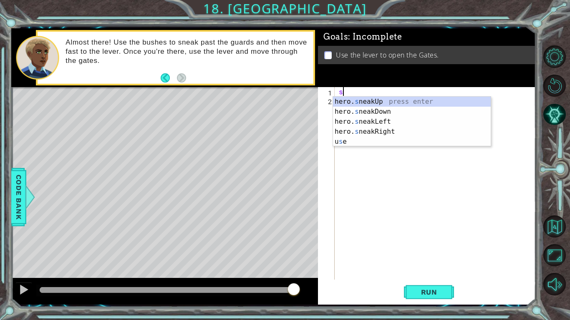
scroll to position [0, 0]
